Goal: Information Seeking & Learning: Learn about a topic

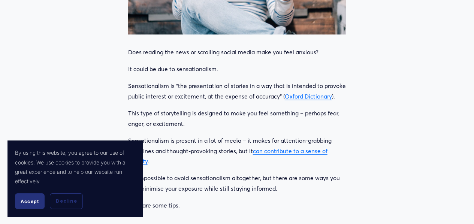
scroll to position [333, 0]
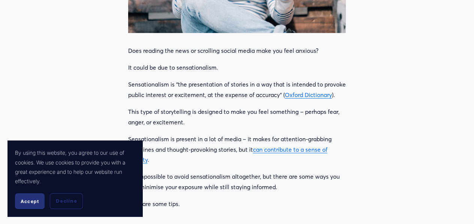
click at [18, 201] on button "Accept" at bounding box center [30, 202] width 30 height 16
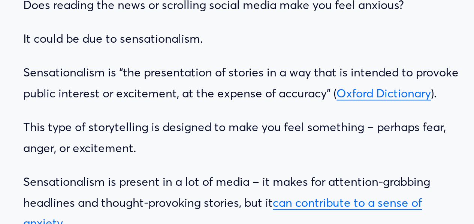
click at [147, 99] on p "Sensationalism is “the presentation of stories in a way that is intended to pro…" at bounding box center [237, 90] width 218 height 21
drag, startPoint x: 147, startPoint y: 99, endPoint x: 177, endPoint y: 102, distance: 30.1
click at [152, 99] on p "Sensationalism is “the presentation of stories in a way that is intended to pro…" at bounding box center [237, 90] width 218 height 21
click at [144, 113] on p "This type of storytelling is designed to make you feel something – perhaps fear…" at bounding box center [237, 117] width 218 height 21
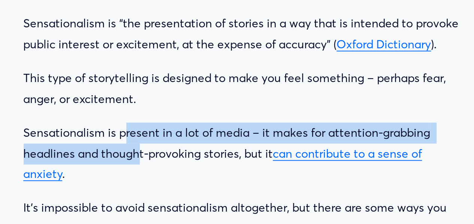
drag, startPoint x: 179, startPoint y: 141, endPoint x: 187, endPoint y: 150, distance: 12.8
click at [187, 150] on p "Sensationalism is present in a lot of media – it makes for attention-grabbing h…" at bounding box center [237, 150] width 218 height 32
drag, startPoint x: 191, startPoint y: 156, endPoint x: 186, endPoint y: 144, distance: 12.3
click at [186, 144] on p "Sensationalism is present in a lot of media – it makes for attention-grabbing h…" at bounding box center [237, 150] width 218 height 32
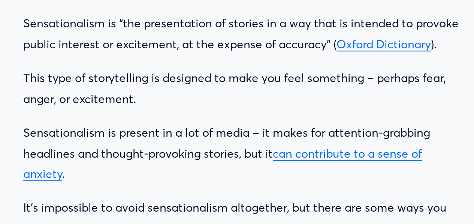
click at [183, 156] on p "Sensationalism is present in a lot of media – it makes for attention-grabbing h…" at bounding box center [237, 150] width 218 height 32
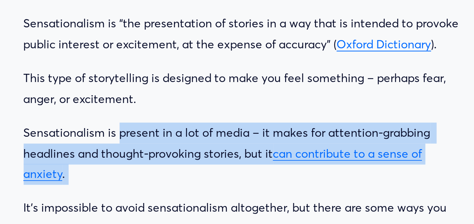
drag, startPoint x: 183, startPoint y: 156, endPoint x: 180, endPoint y: 140, distance: 16.8
click at [180, 140] on p "Sensationalism is present in a lot of media – it makes for attention-grabbing h…" at bounding box center [237, 150] width 218 height 32
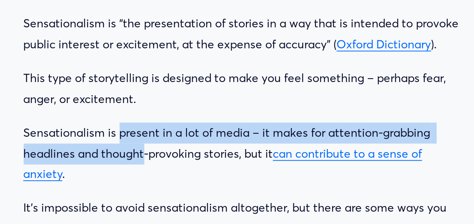
drag, startPoint x: 180, startPoint y: 140, endPoint x: 180, endPoint y: 153, distance: 13.5
click at [180, 153] on p "Sensationalism is present in a lot of media – it makes for attention-grabbing h…" at bounding box center [237, 150] width 218 height 32
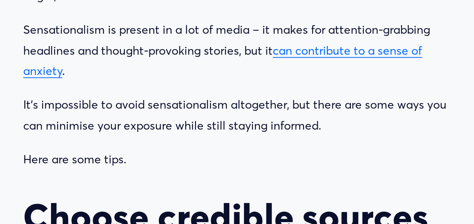
scroll to position [346, 0]
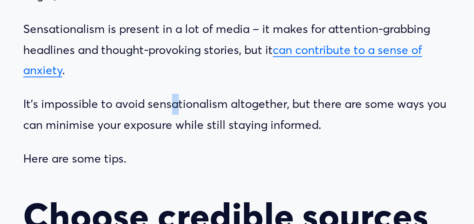
drag, startPoint x: 203, startPoint y: 157, endPoint x: 204, endPoint y: 170, distance: 12.4
click at [204, 170] on p "It’s impossible to avoid sensationalism altogether, but there are some ways you…" at bounding box center [237, 169] width 218 height 21
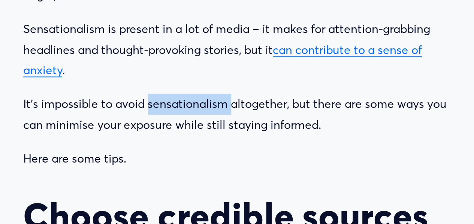
click at [204, 170] on p "It’s impossible to avoid sensationalism altogether, but there are some ways you…" at bounding box center [237, 169] width 218 height 21
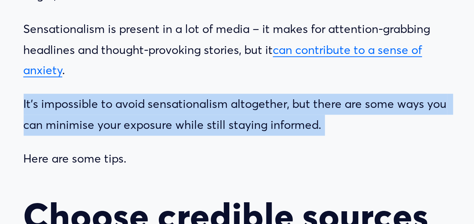
click at [204, 170] on p "It’s impossible to avoid sensationalism altogether, but there are some ways you…" at bounding box center [237, 169] width 218 height 21
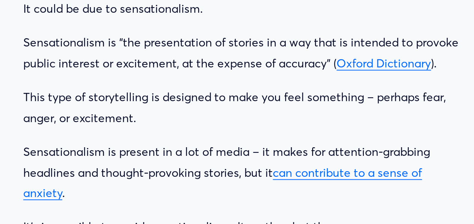
scroll to position [396, 0]
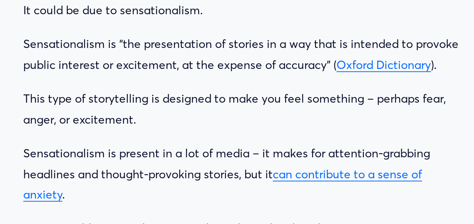
drag, startPoint x: 194, startPoint y: 58, endPoint x: 211, endPoint y: 78, distance: 25.8
click at [215, 61] on p "This type of storytelling is designed to make you feel something – perhaps fear…" at bounding box center [237, 54] width 218 height 21
drag, startPoint x: 215, startPoint y: 61, endPoint x: 304, endPoint y: 50, distance: 90.0
click at [304, 50] on p "This type of storytelling is designed to make you feel something – perhaps fear…" at bounding box center [237, 54] width 218 height 21
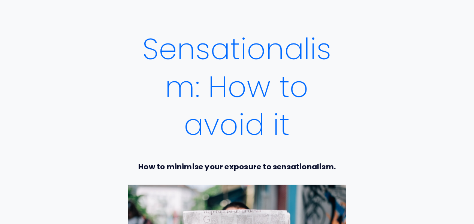
scroll to position [36, 0]
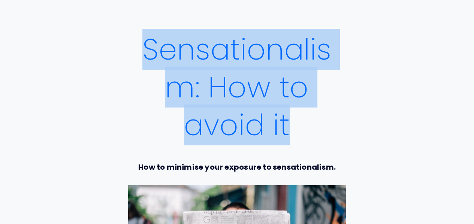
drag, startPoint x: 140, startPoint y: 46, endPoint x: 299, endPoint y: 137, distance: 182.8
click at [299, 137] on h1 "Sensationalism: How to avoid it" at bounding box center [237, 87] width 218 height 114
copy h1 "Sensationalism: How to avoid it"
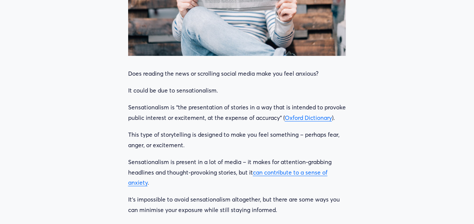
click at [346, 165] on p "Sensationalism is present in a lot of media – it makes for attention-grabbing h…" at bounding box center [237, 173] width 218 height 32
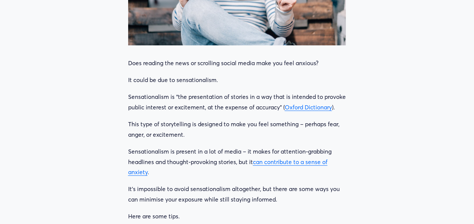
scroll to position [329, 0]
